Goal: Navigation & Orientation: Understand site structure

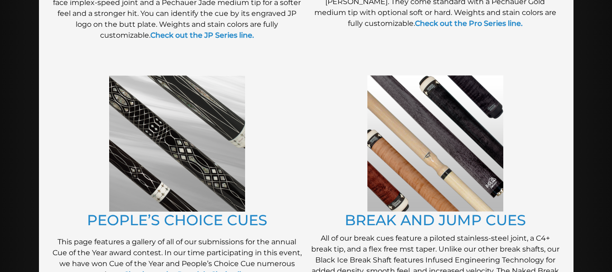
scroll to position [681, 0]
click at [455, 136] on img at bounding box center [436, 144] width 136 height 136
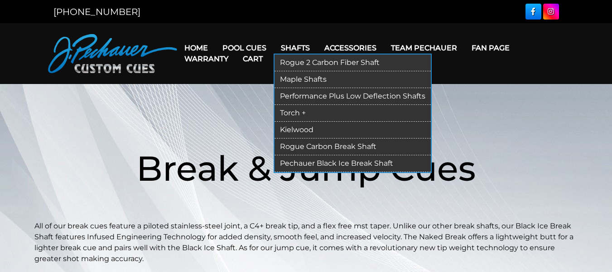
click at [340, 146] on link "Rogue Carbon Break Shaft" at bounding box center [353, 146] width 156 height 17
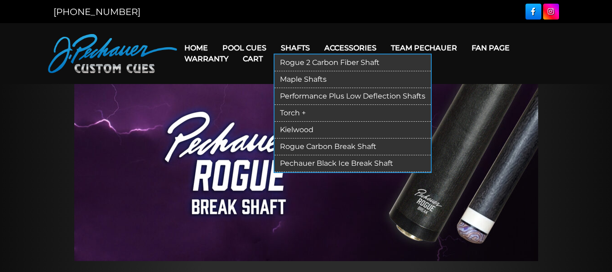
click at [301, 127] on link "Kielwood" at bounding box center [353, 129] width 156 height 17
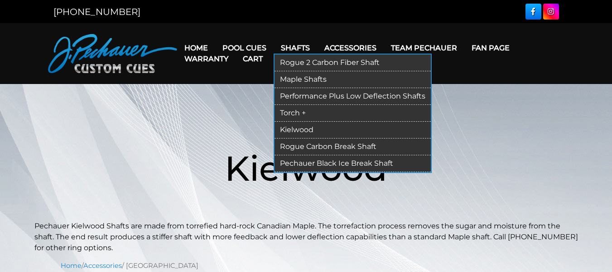
click at [342, 164] on link "Pechauer Black Ice Break Shaft" at bounding box center [353, 163] width 156 height 17
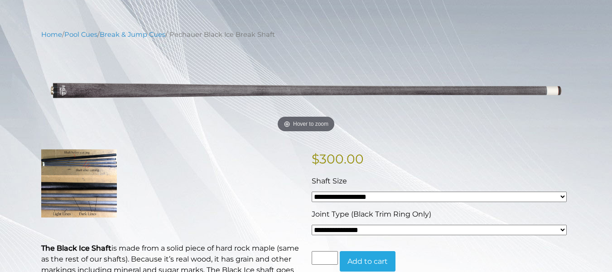
scroll to position [86, 0]
click at [432, 194] on select "**********" at bounding box center [439, 197] width 255 height 10
click at [421, 228] on select "**********" at bounding box center [439, 230] width 255 height 10
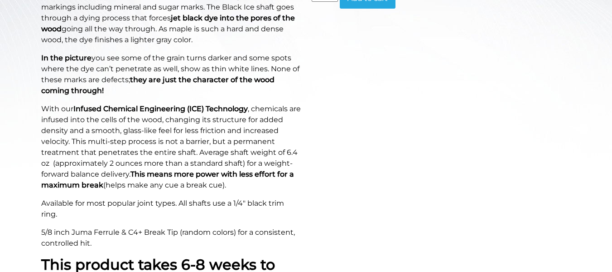
scroll to position [0, 0]
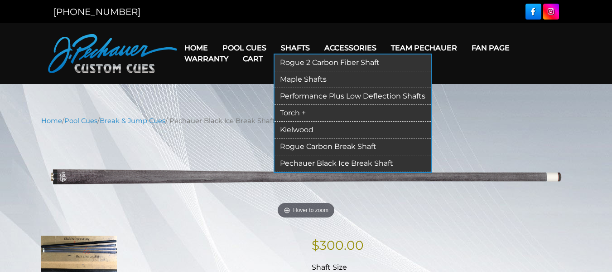
click at [291, 113] on link "Torch +" at bounding box center [353, 113] width 156 height 17
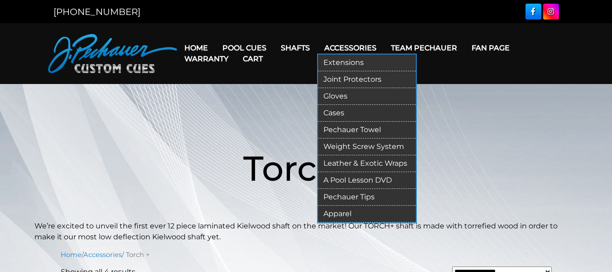
click at [350, 65] on link "Extensions" at bounding box center [367, 62] width 98 height 17
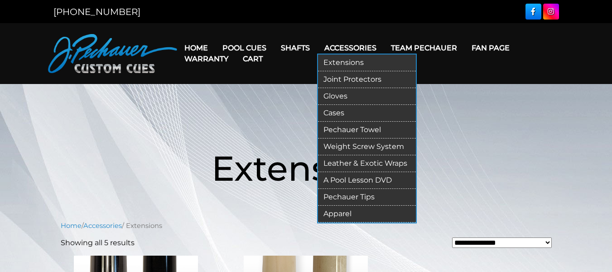
click at [372, 79] on link "Joint Protectors" at bounding box center [367, 79] width 98 height 17
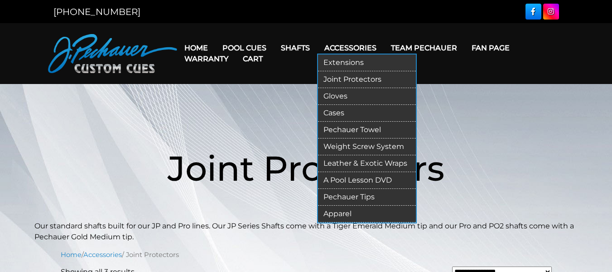
click at [370, 165] on link "Leather & Exotic Wraps" at bounding box center [367, 163] width 98 height 17
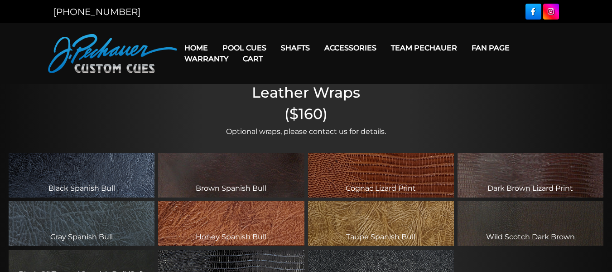
click at [119, 48] on img at bounding box center [112, 53] width 129 height 39
